Goal: Transaction & Acquisition: Purchase product/service

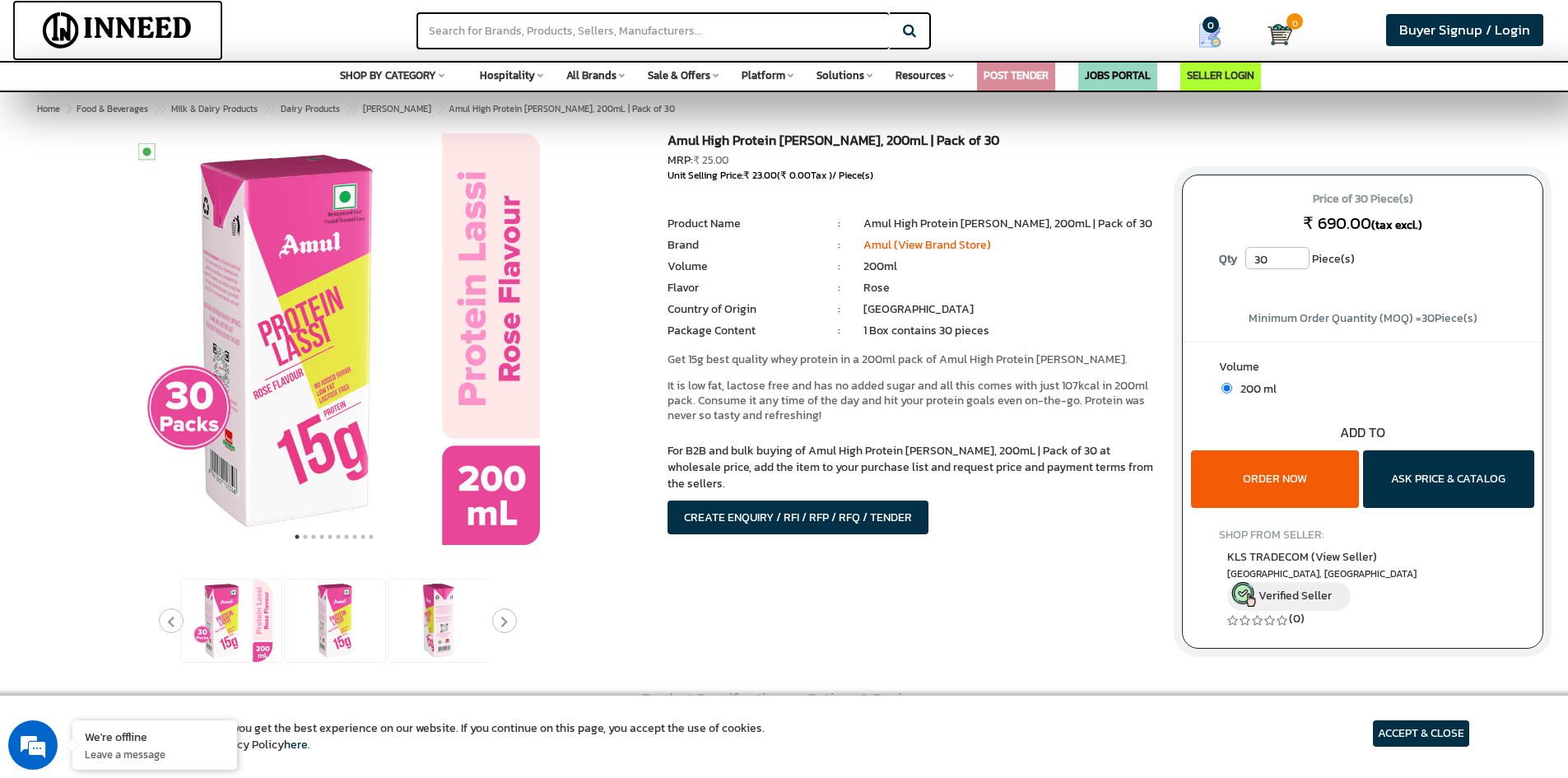
drag, startPoint x: 127, startPoint y: 24, endPoint x: 162, endPoint y: 32, distance: 35.9
click at [162, 32] on img at bounding box center [117, 30] width 177 height 41
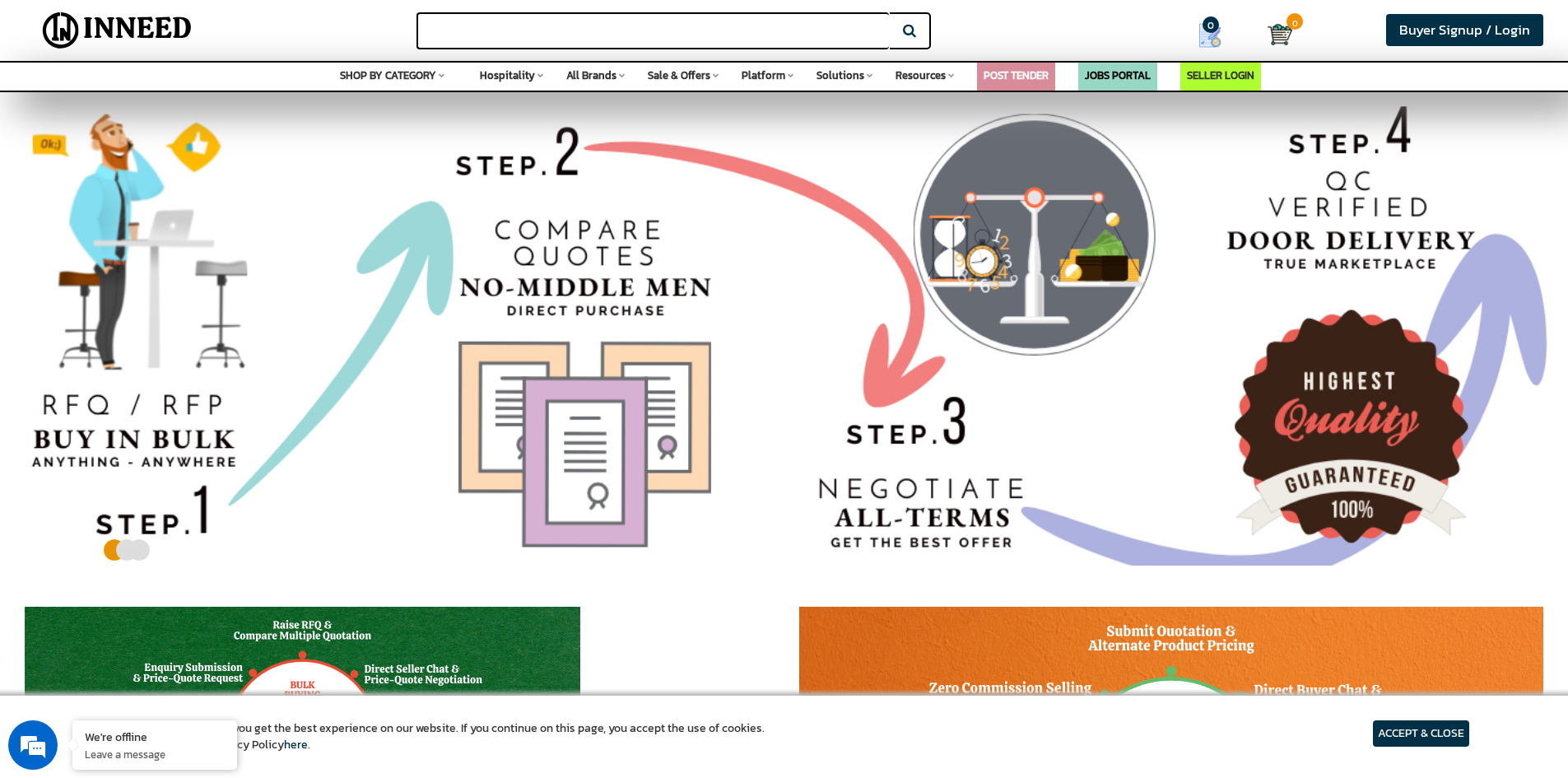
click at [665, 21] on input "text" at bounding box center [653, 31] width 472 height 37
type input "pintola high protein oats"
click at [890, 12] on button "Search" at bounding box center [910, 31] width 41 height 37
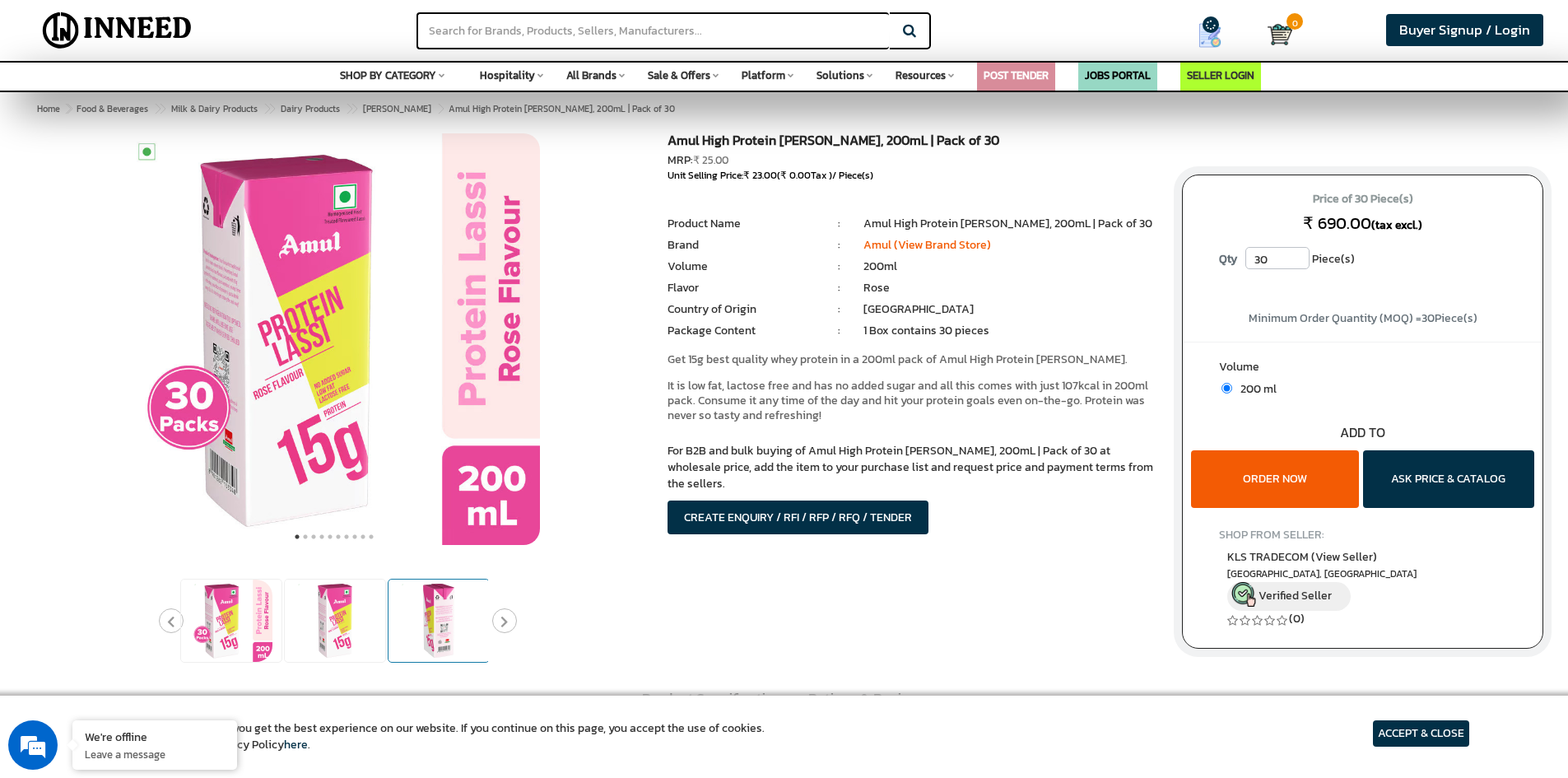
click at [440, 616] on img at bounding box center [439, 620] width 82 height 82
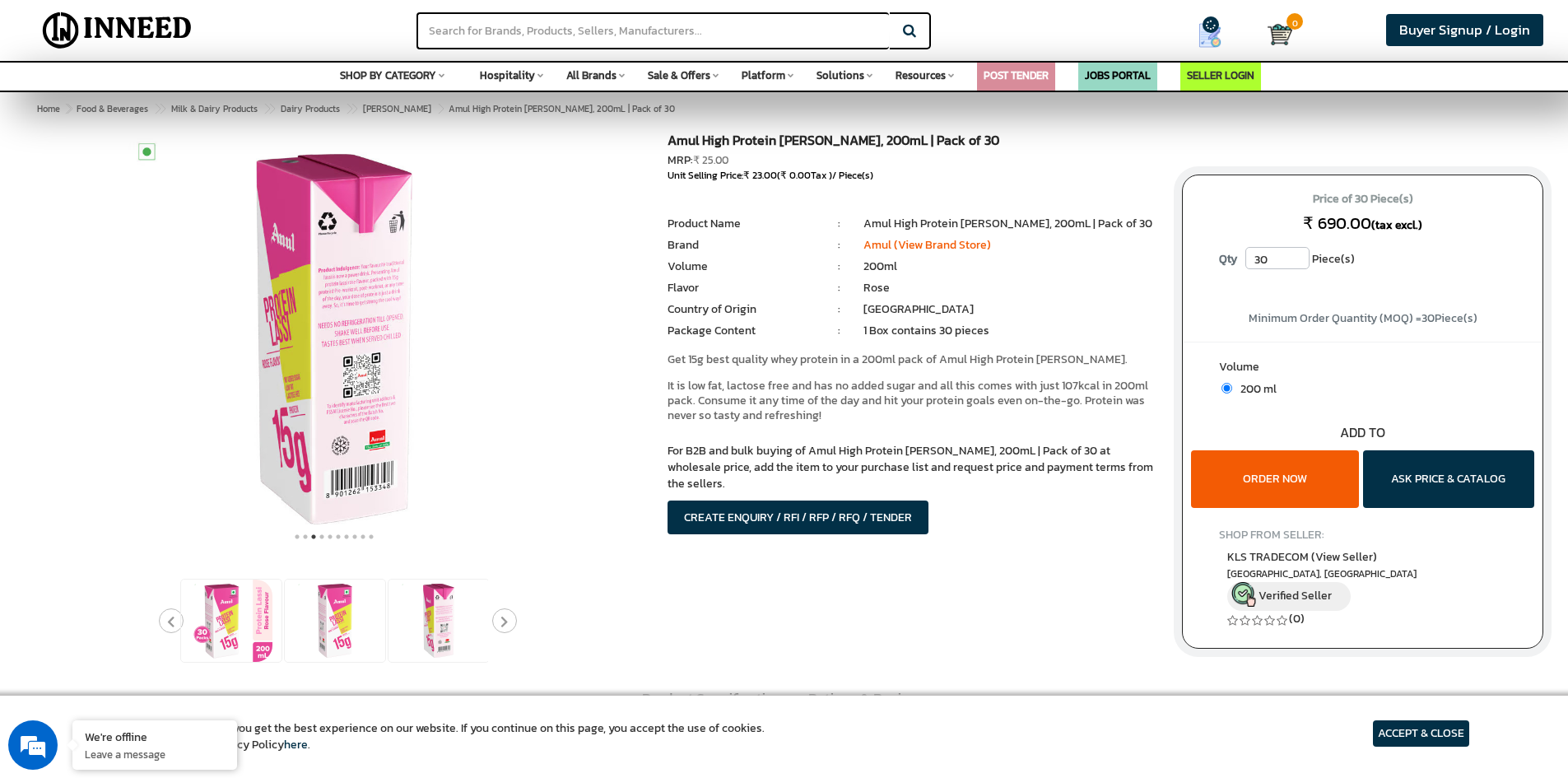
click at [506, 625] on icon "Next" at bounding box center [504, 622] width 7 height 12
click at [507, 624] on icon "Next" at bounding box center [504, 622] width 7 height 12
click at [322, 619] on img at bounding box center [335, 620] width 82 height 82
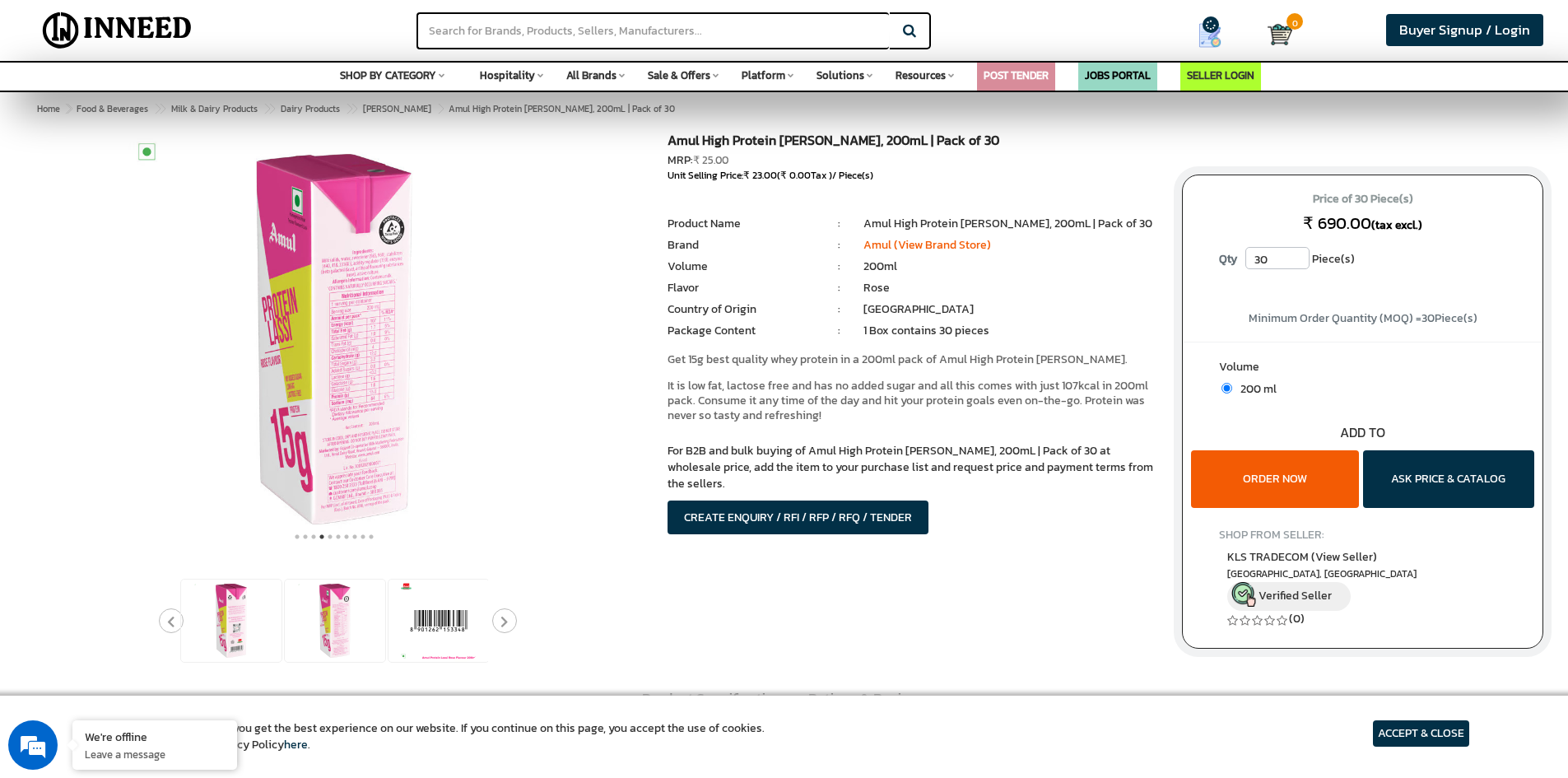
click at [378, 333] on img at bounding box center [334, 340] width 412 height 412
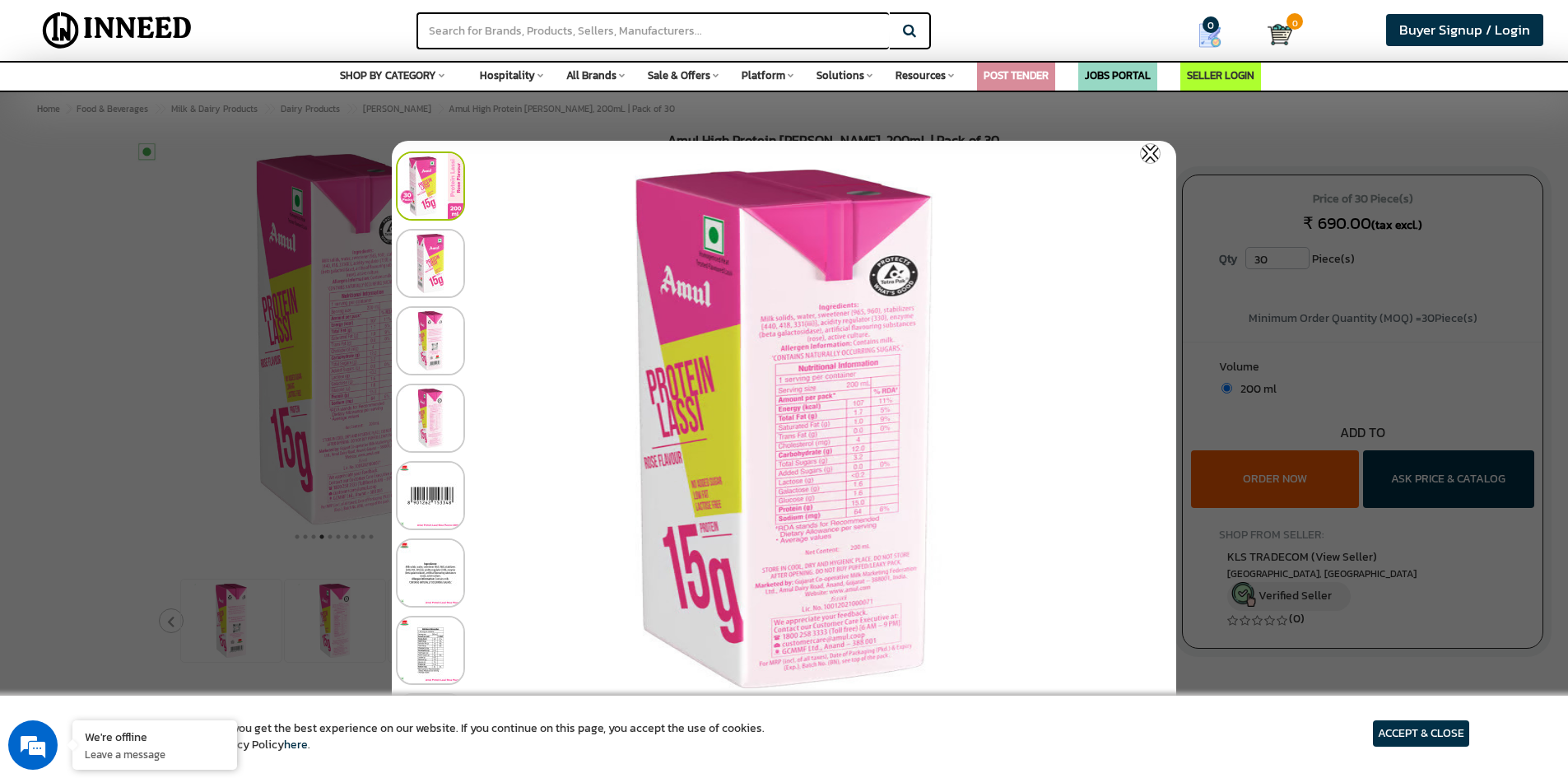
click at [1150, 156] on img at bounding box center [1150, 153] width 21 height 20
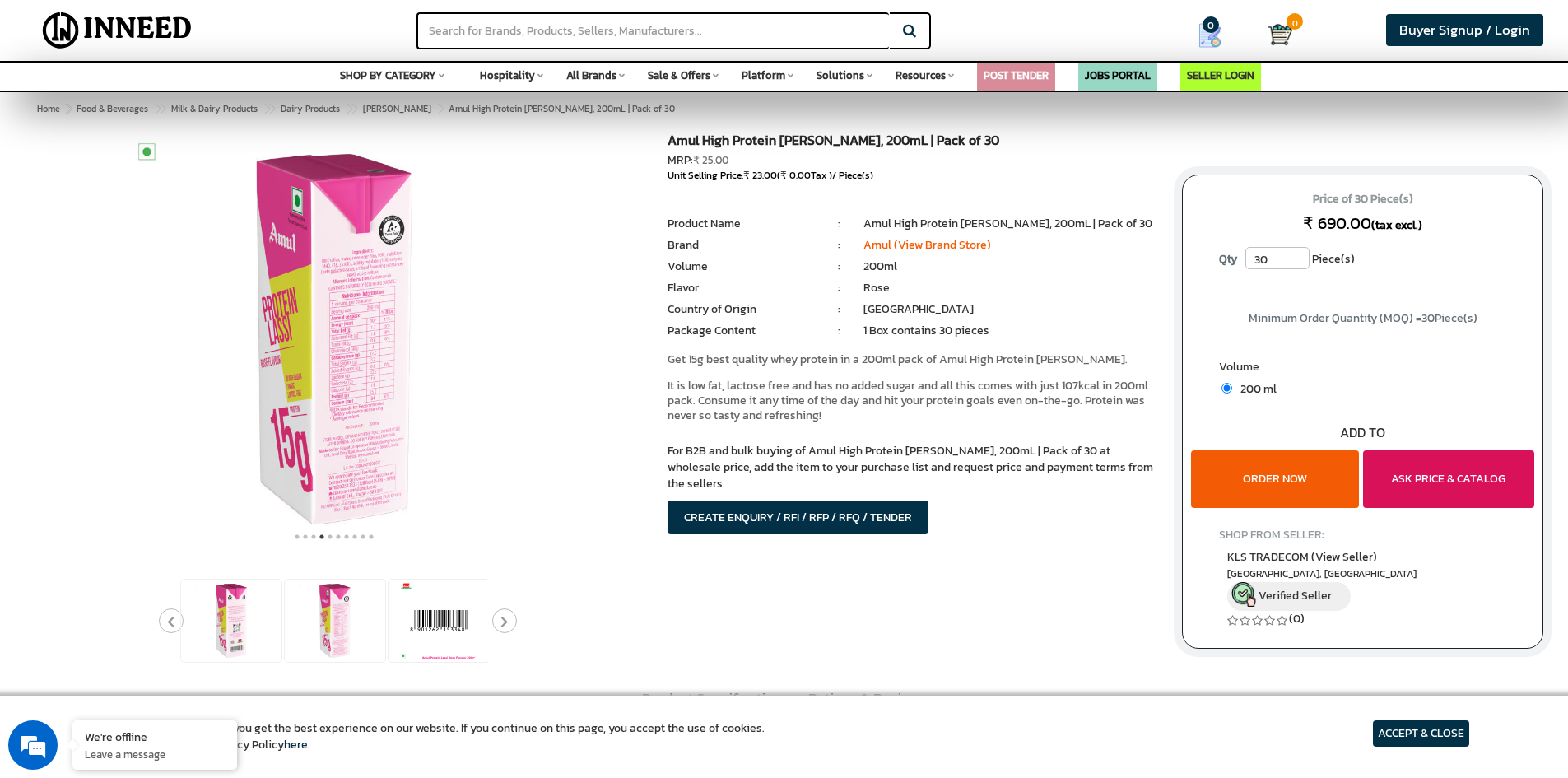
click at [1474, 489] on button "ASK PRICE & CATALOG" at bounding box center [1449, 479] width 171 height 58
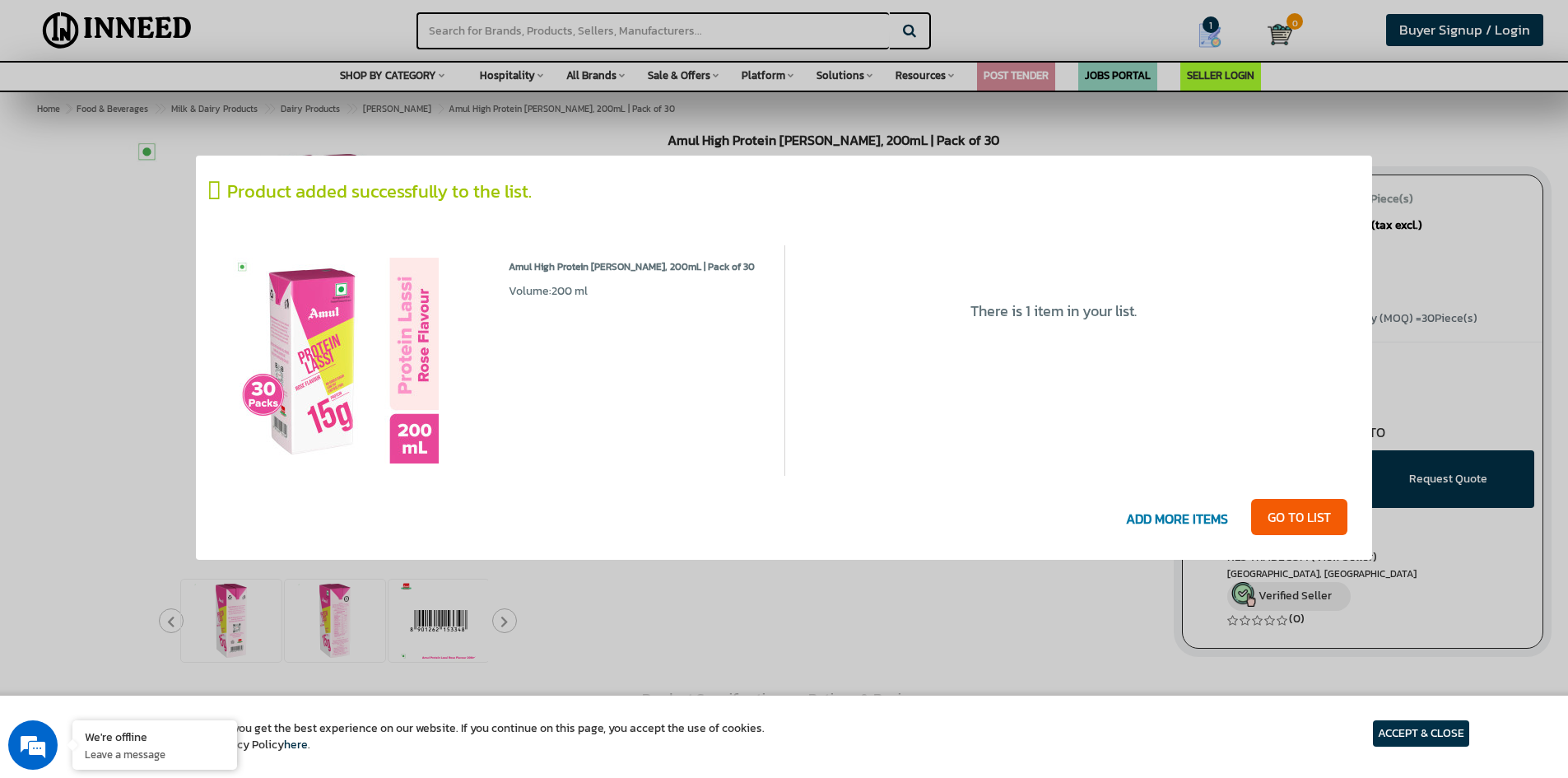
click at [1144, 597] on div at bounding box center [784, 389] width 1568 height 778
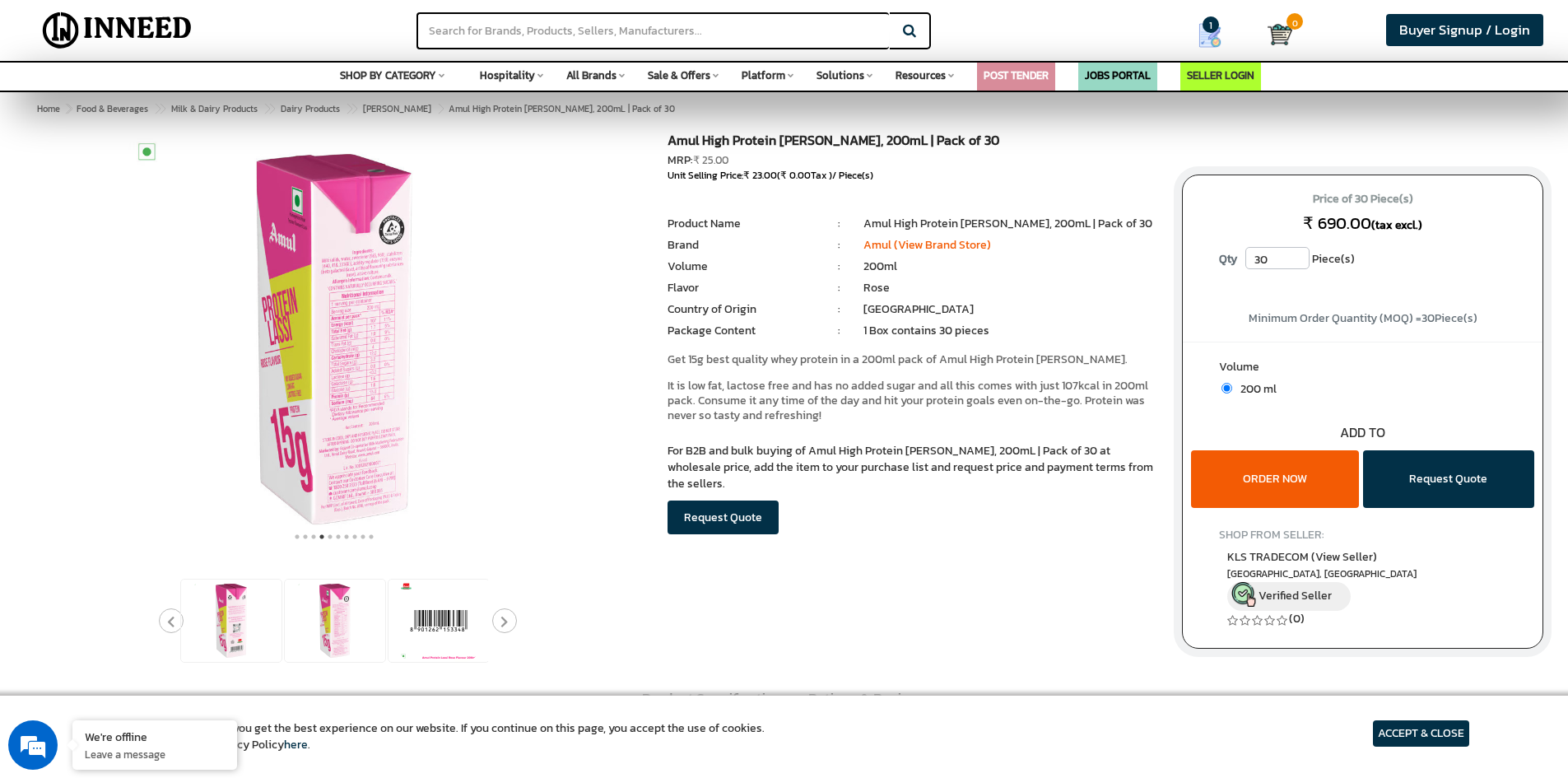
click at [1286, 463] on button "ORDER NOW" at bounding box center [1275, 479] width 168 height 58
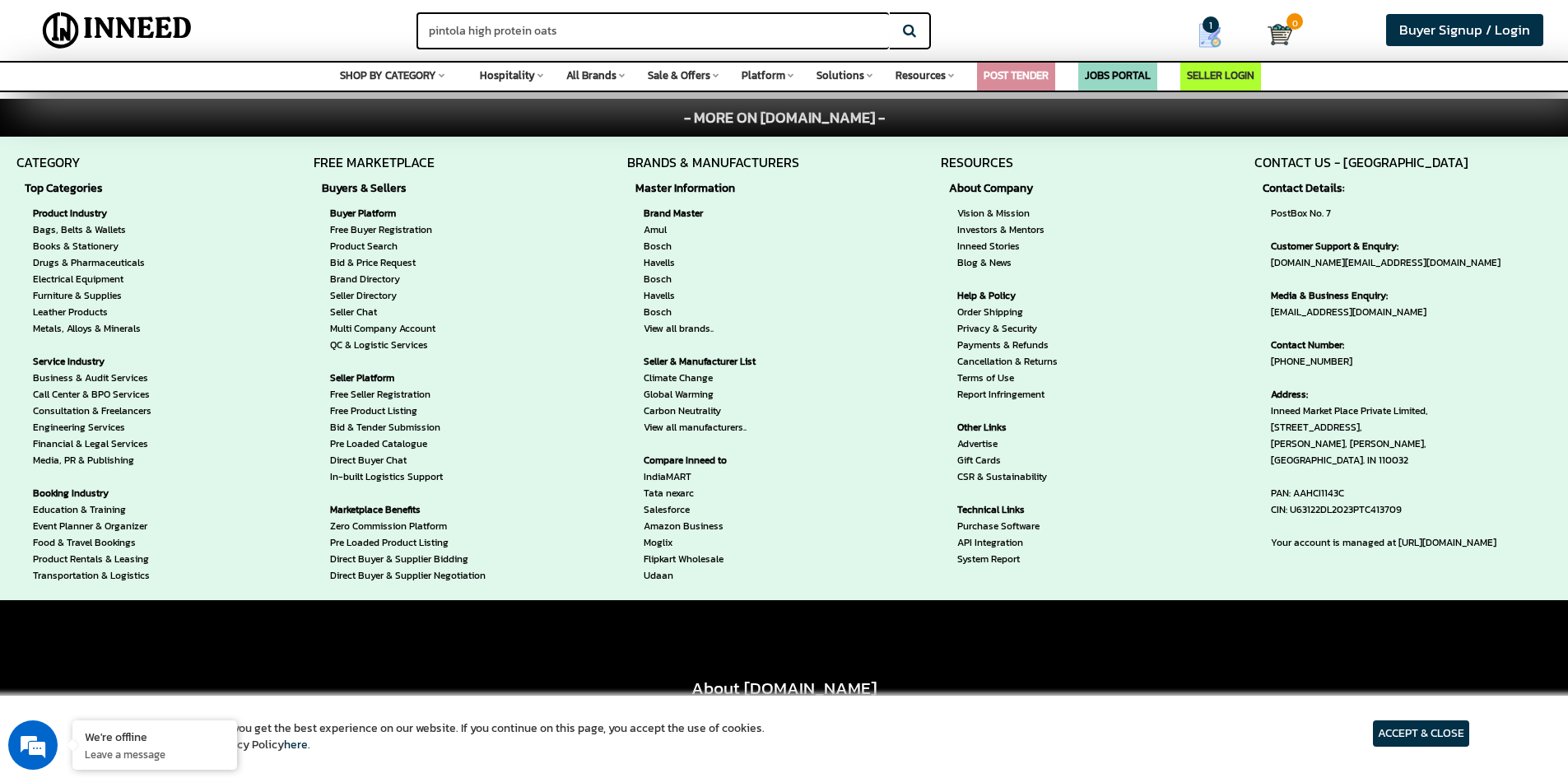
click at [655, 230] on link "Amul" at bounding box center [713, 229] width 139 height 16
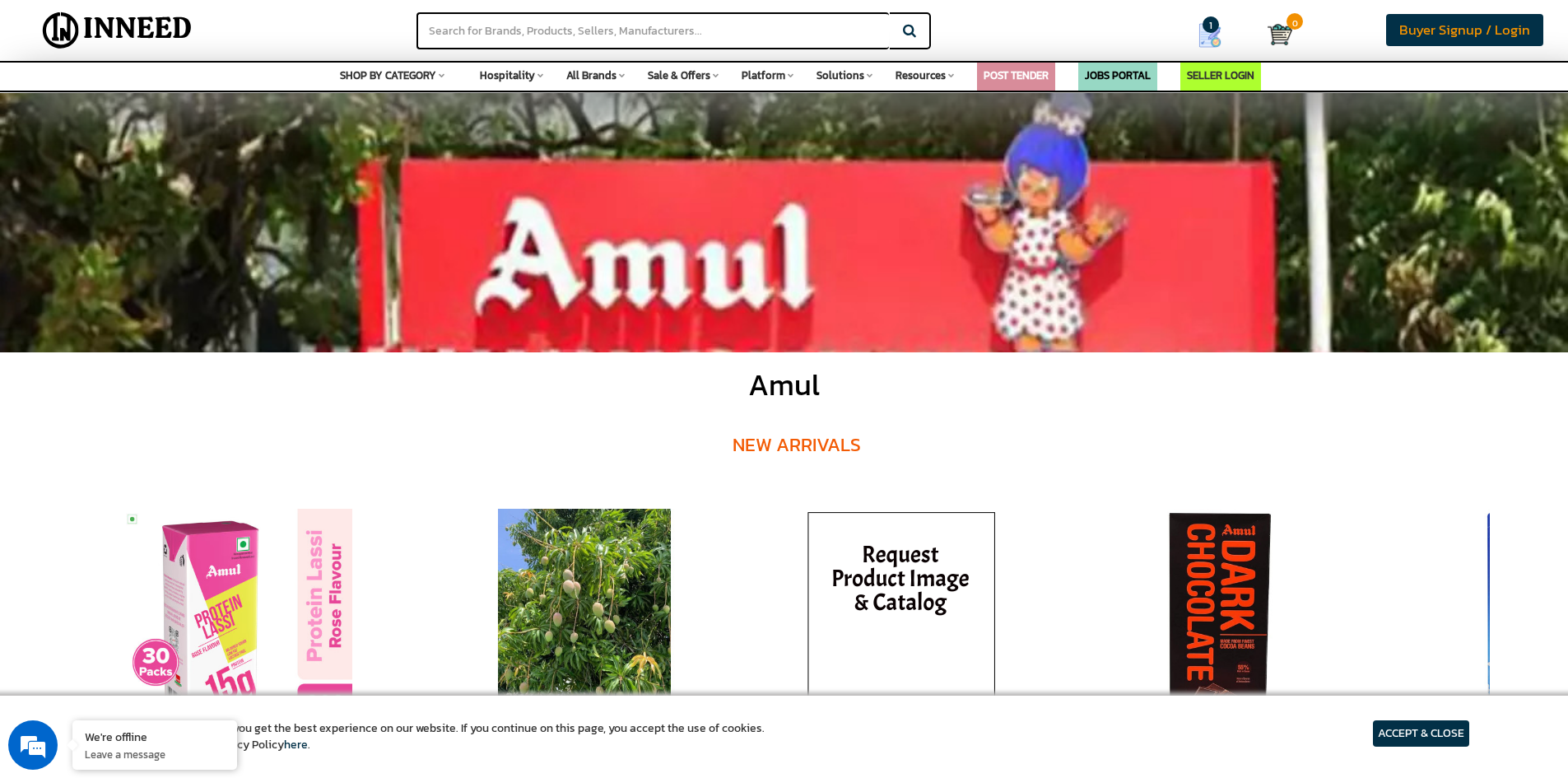
click at [1432, 37] on span "Buyer Signup / Login" at bounding box center [1465, 29] width 131 height 20
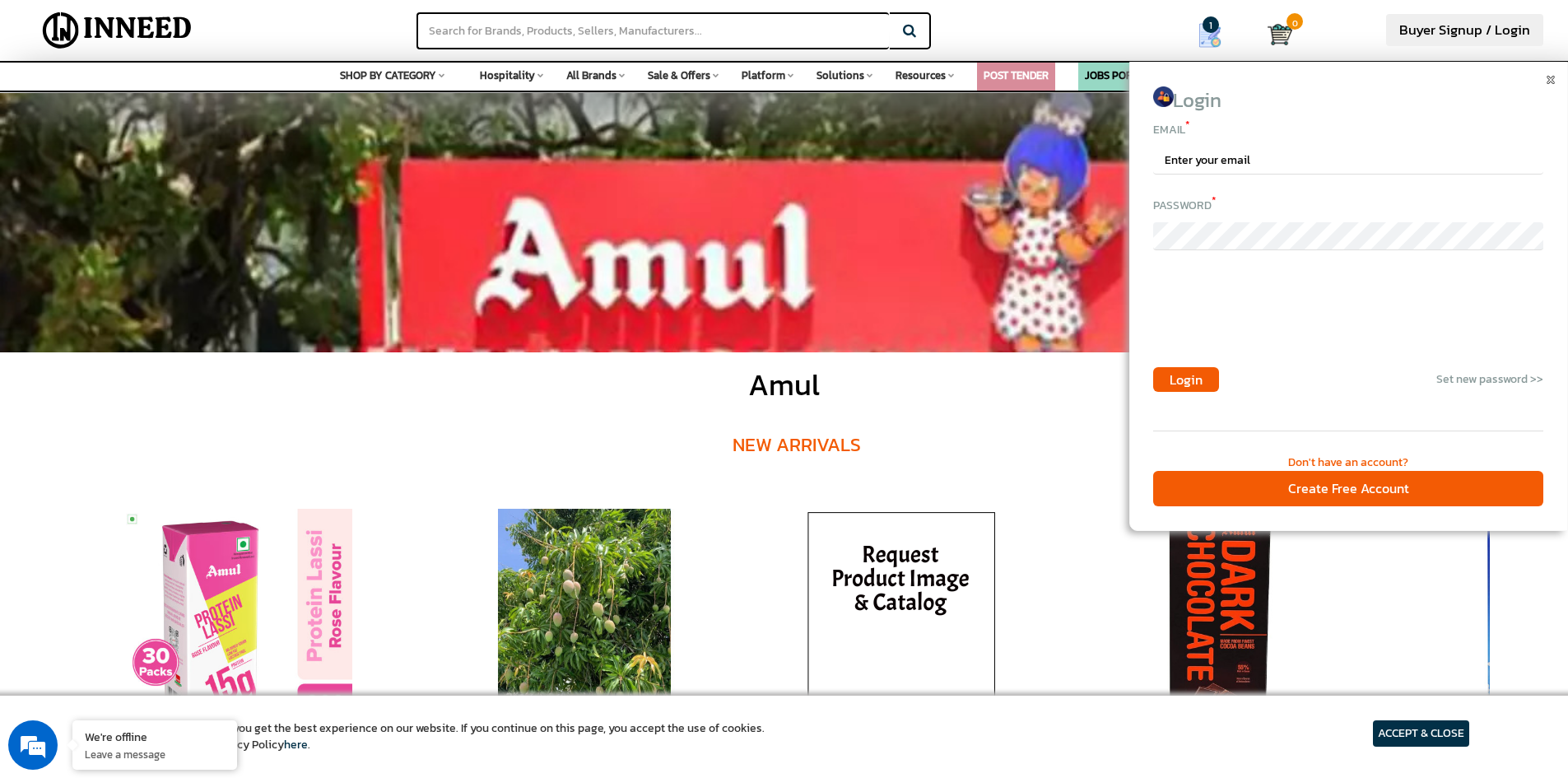
click at [1215, 44] on img at bounding box center [1211, 36] width 25 height 25
